Goal: Task Accomplishment & Management: Use online tool/utility

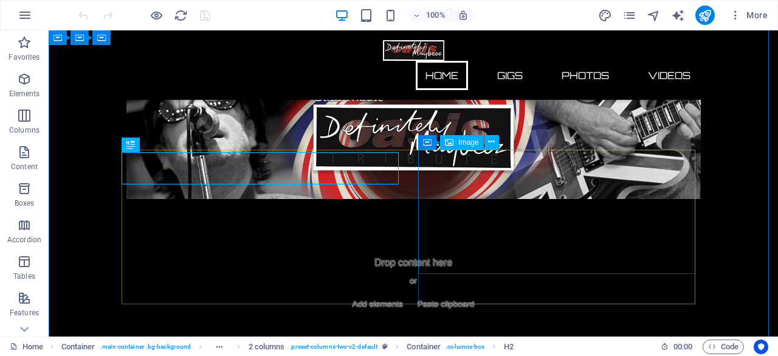
scroll to position [193, 0]
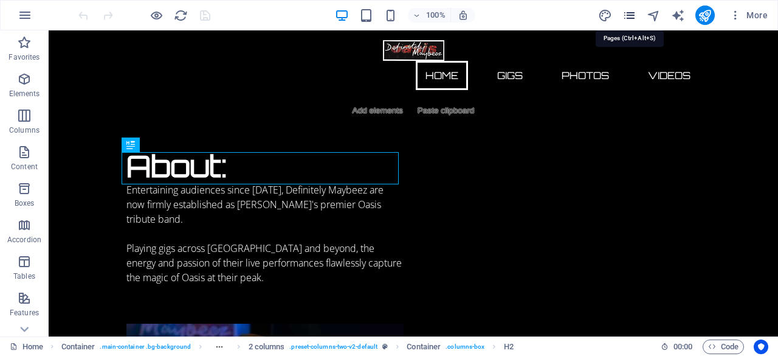
click at [631, 15] on icon "pages" at bounding box center [630, 16] width 14 height 14
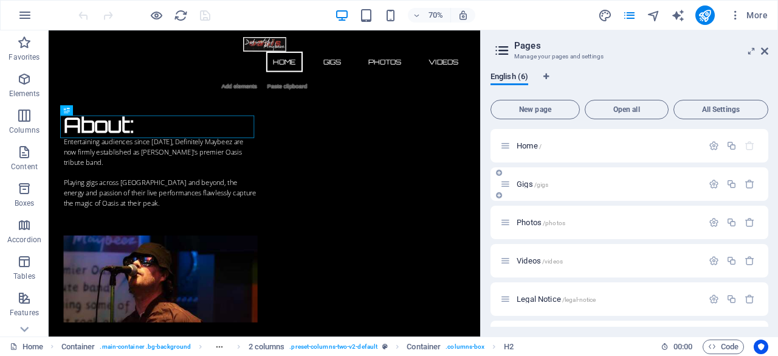
click at [522, 184] on span "Gigs /gigs" at bounding box center [533, 183] width 32 height 9
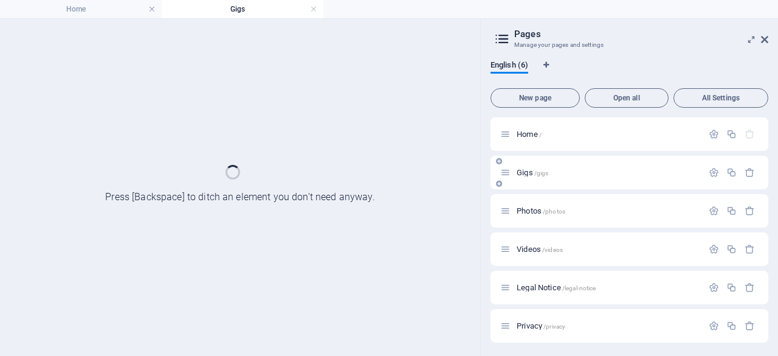
scroll to position [0, 0]
click at [522, 184] on div "Gigs /gigs" at bounding box center [630, 172] width 278 height 33
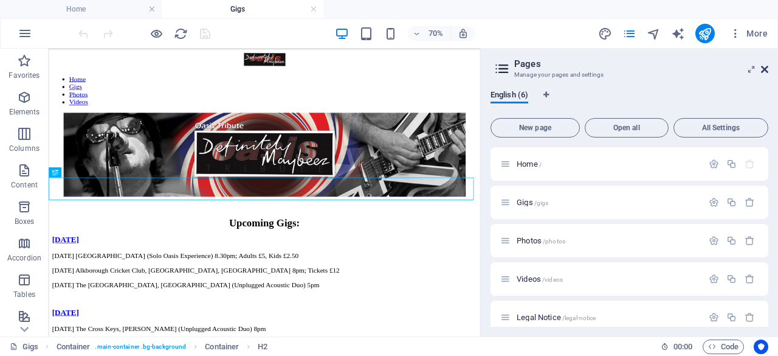
click at [767, 71] on icon at bounding box center [764, 69] width 7 height 10
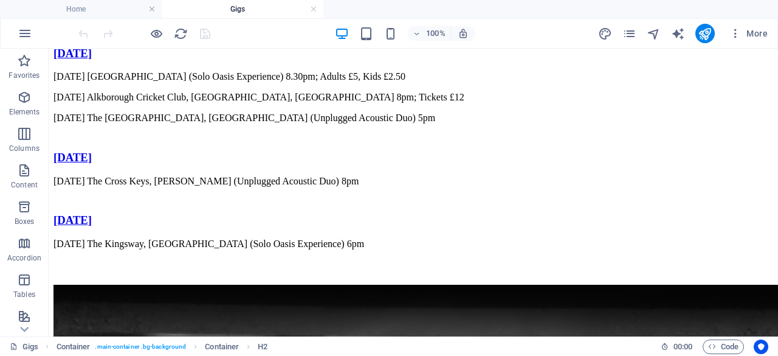
scroll to position [269, 0]
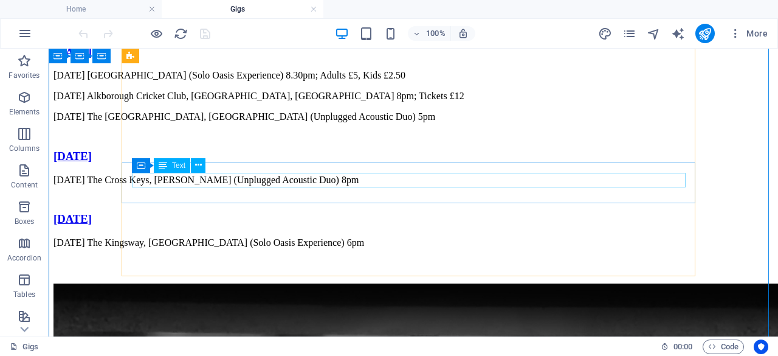
click at [455, 178] on div "[DATE] The Cross Keys, [PERSON_NAME] (Unplugged Acoustic Duo) 8pm" at bounding box center [414, 180] width 720 height 11
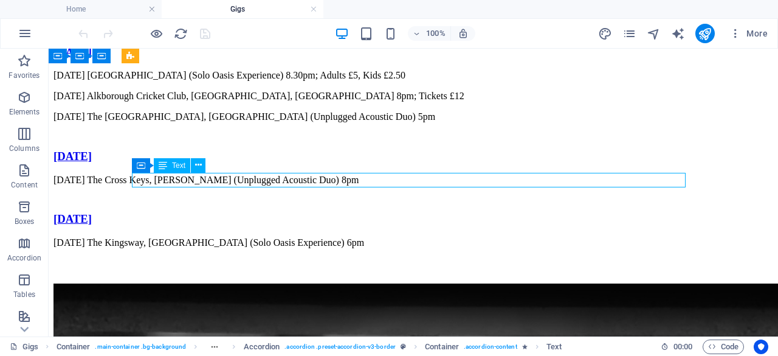
click at [455, 178] on div "[DATE] The Cross Keys, [PERSON_NAME] (Unplugged Acoustic Duo) 8pm" at bounding box center [414, 180] width 720 height 11
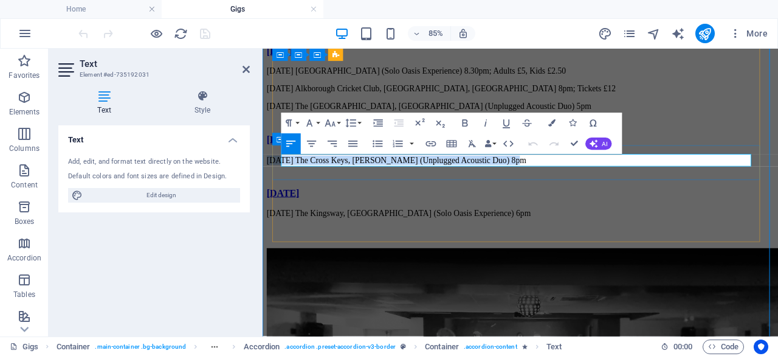
drag, startPoint x: 590, startPoint y: 179, endPoint x: 285, endPoint y: 168, distance: 304.9
click at [285, 175] on div "[DATE] The Cross Keys, [PERSON_NAME] (Unplugged Acoustic Duo) 8pm" at bounding box center [566, 188] width 597 height 27
copy p "[DATE] The Cross Keys, [PERSON_NAME] (Unplugged Acoustic Duo) 8pm"
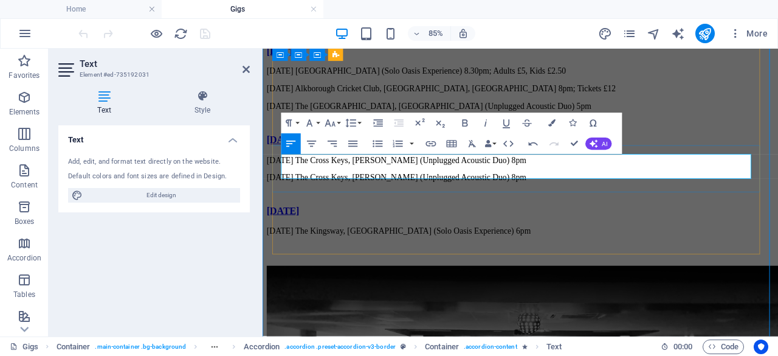
click at [293, 195] on p "[DATE] The Cross Keys, [PERSON_NAME] (Unplugged Acoustic Duo) 8pm" at bounding box center [566, 200] width 597 height 11
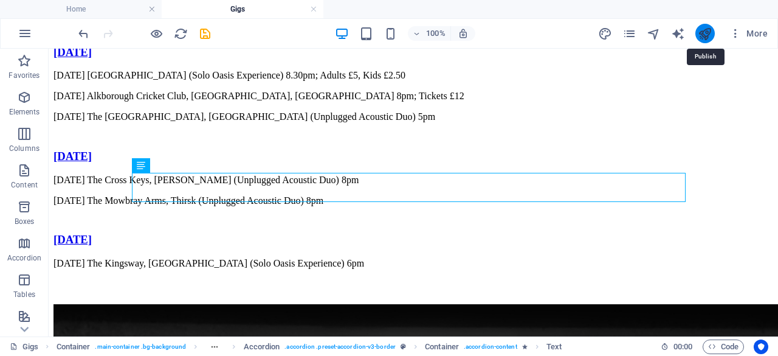
click at [710, 31] on icon "publish" at bounding box center [705, 34] width 14 height 14
